Goal: Task Accomplishment & Management: Use online tool/utility

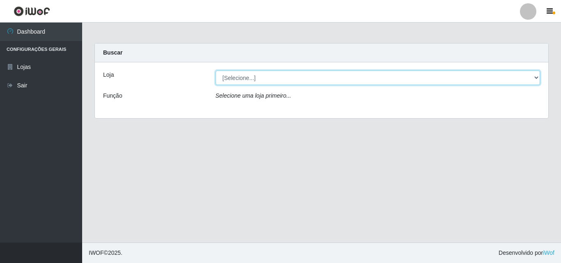
click at [539, 81] on select "[Selecione...] BomQueSó Agreste - Loja 3" at bounding box center [378, 78] width 325 height 14
select select "215"
click at [216, 71] on select "[Selecione...] BomQueSó Agreste - Loja 3" at bounding box center [378, 78] width 325 height 14
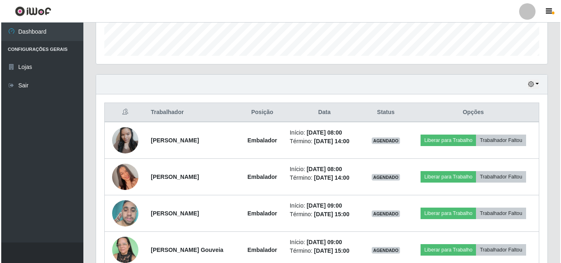
scroll to position [288, 0]
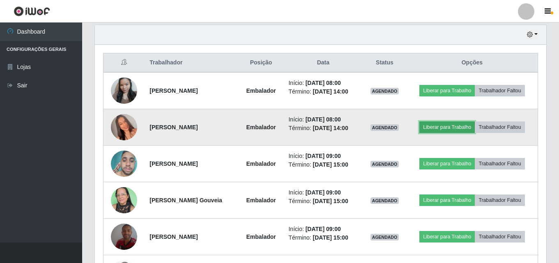
click at [442, 131] on button "Liberar para Trabalho" at bounding box center [447, 128] width 55 height 12
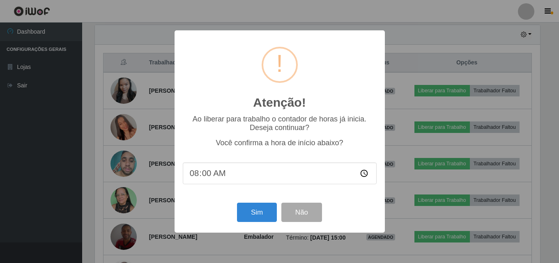
scroll to position [171, 447]
click at [255, 212] on button "Sim" at bounding box center [258, 212] width 40 height 19
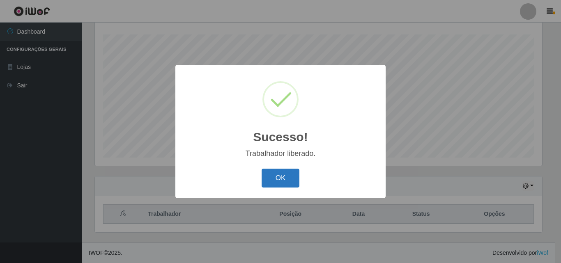
click at [284, 181] on button "OK" at bounding box center [281, 178] width 38 height 19
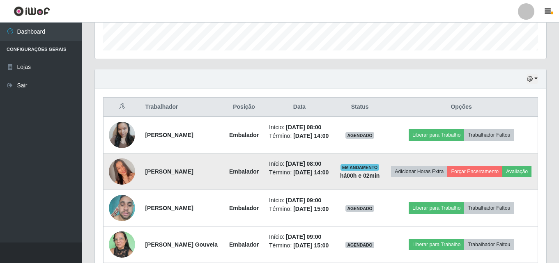
scroll to position [259, 0]
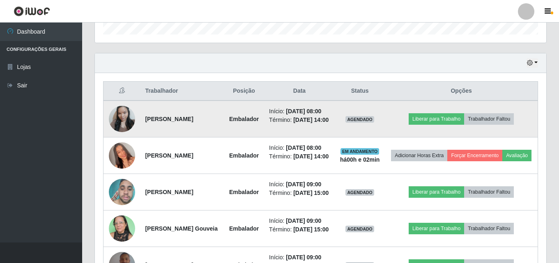
click at [441, 112] on td "Liberar para Trabalho Trabalhador Faltou" at bounding box center [461, 119] width 153 height 37
click at [442, 121] on button "Liberar para Trabalho" at bounding box center [436, 119] width 55 height 12
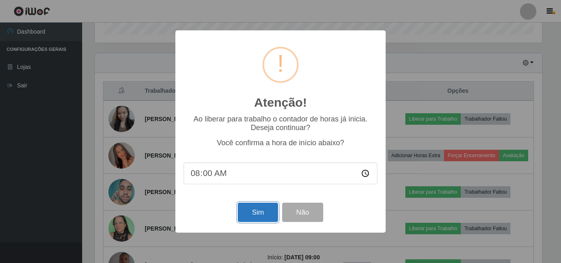
click at [259, 210] on button "Sim" at bounding box center [258, 212] width 40 height 19
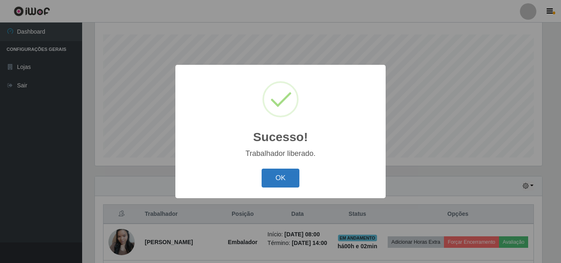
click at [275, 177] on button "OK" at bounding box center [281, 178] width 38 height 19
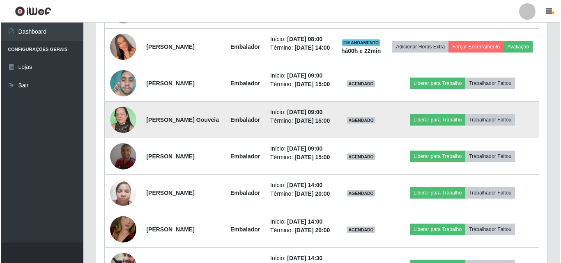
scroll to position [383, 0]
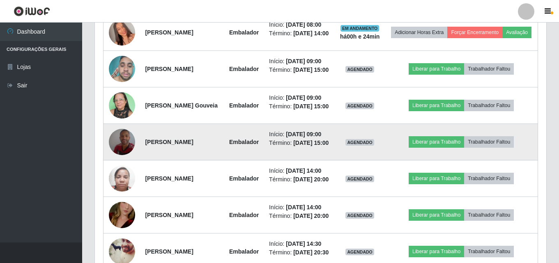
click at [122, 166] on img at bounding box center [122, 142] width 26 height 47
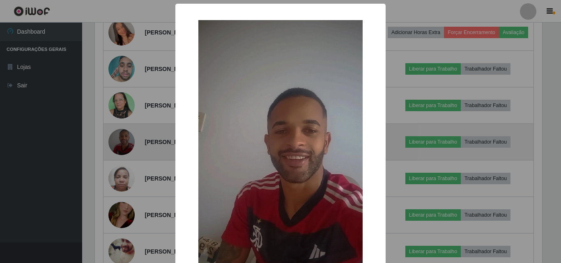
scroll to position [171, 447]
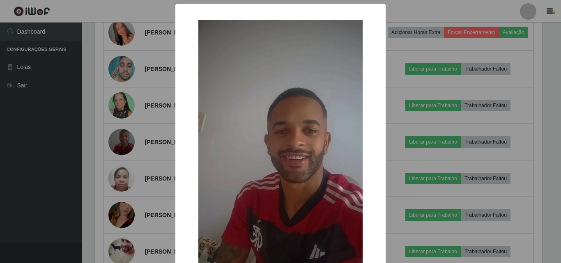
click at [93, 143] on div "× OK Cancel" at bounding box center [280, 131] width 561 height 263
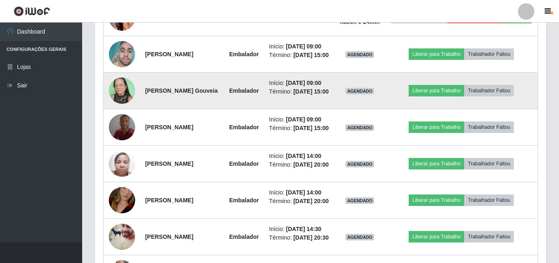
scroll to position [383, 0]
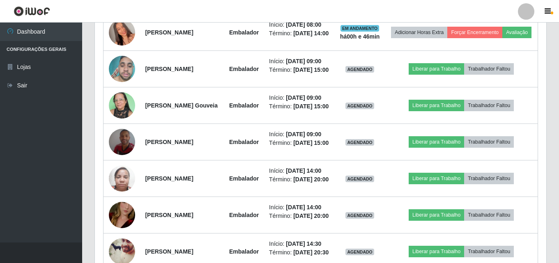
click at [91, 99] on div "Hoje 1 dia 3 dias 1 Semana Não encerrados Trabalhador Posição Data Status Opçõe…" at bounding box center [320, 146] width 465 height 432
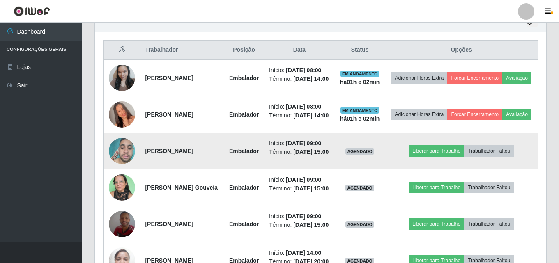
scroll to position [341, 0]
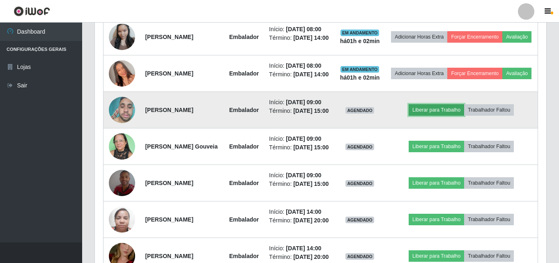
click at [457, 116] on button "Liberar para Trabalho" at bounding box center [436, 110] width 55 height 12
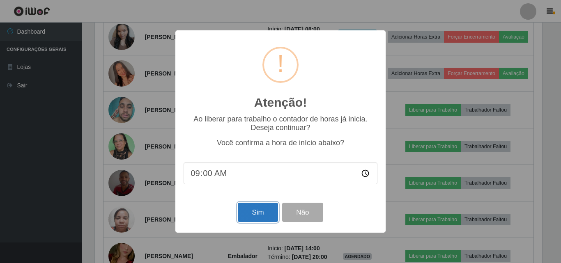
click at [249, 213] on button "Sim" at bounding box center [258, 212] width 40 height 19
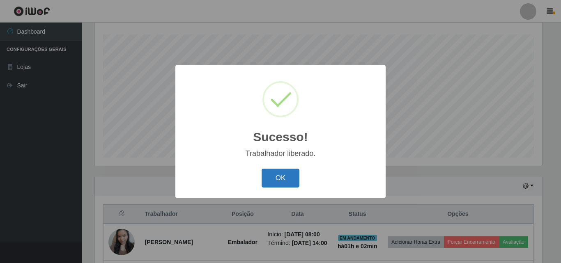
click at [290, 173] on button "OK" at bounding box center [281, 178] width 38 height 19
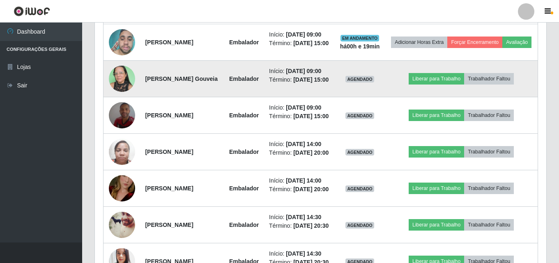
scroll to position [424, 0]
